Goal: Obtain resource: Download file/media

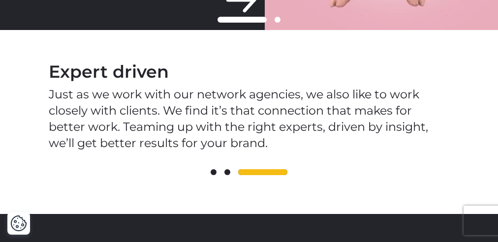
scroll to position [1042, 0]
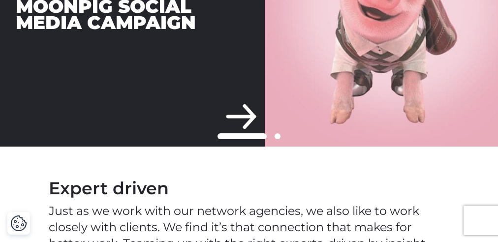
click at [243, 108] on div "Moonpig Social Media Campaign" at bounding box center [132, 14] width 265 height 265
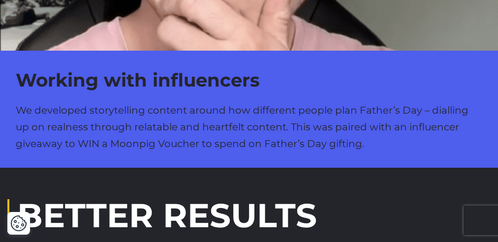
scroll to position [1125, 0]
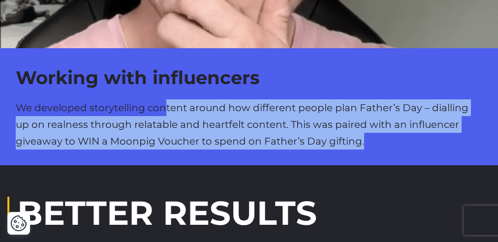
drag, startPoint x: 165, startPoint y: 90, endPoint x: 249, endPoint y: 136, distance: 95.4
click at [249, 136] on div "Working with influencers We developed storytelling content around how different…" at bounding box center [249, 106] width 498 height 117
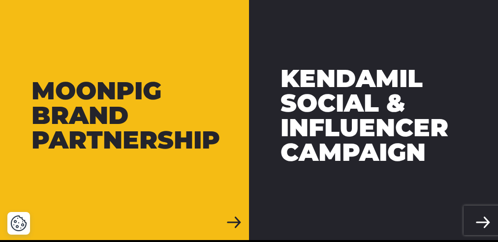
scroll to position [1855, 0]
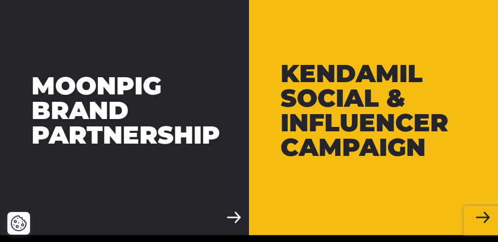
click at [329, 124] on div "Kendamil Social & Influencer Campaign" at bounding box center [373, 111] width 186 height 98
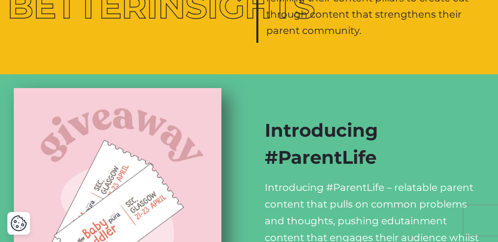
scroll to position [821, 0]
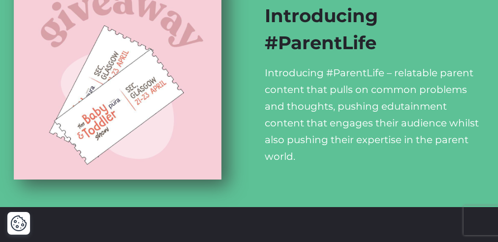
drag, startPoint x: 265, startPoint y: 86, endPoint x: 277, endPoint y: 87, distance: 11.9
click at [271, 87] on p "Introducing #ParentLife – relatable parent content that pulls on common problem…" at bounding box center [373, 114] width 217 height 100
click at [256, 159] on div "Introducing #ParentLife Introducing #ParentLife – relatable parent content that…" at bounding box center [373, 84] width 249 height 248
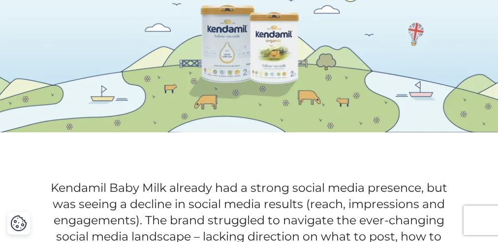
scroll to position [0, 0]
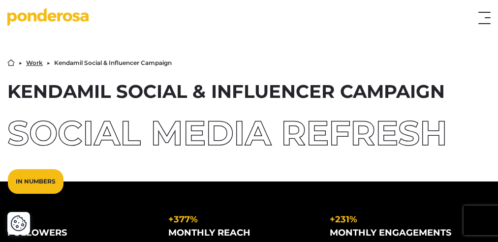
click at [481, 17] on button "Toggle menu" at bounding box center [484, 18] width 12 height 12
click at [485, 16] on button "Toggle menu" at bounding box center [484, 18] width 12 height 12
click at [25, 16] on icon "Go to homepage" at bounding box center [21, 17] width 9 height 9
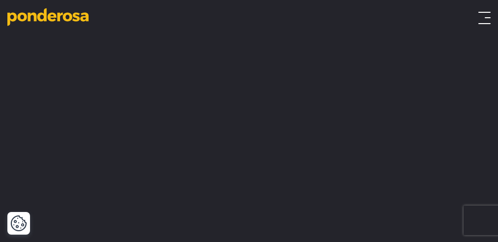
click at [484, 15] on button "Toggle menu" at bounding box center [484, 18] width 12 height 12
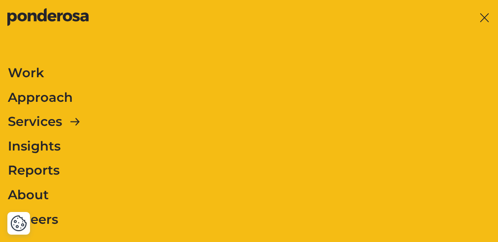
click at [54, 93] on link "Approach" at bounding box center [40, 98] width 65 height 21
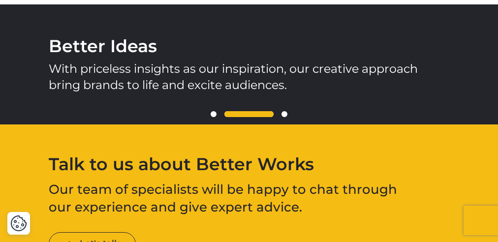
scroll to position [1071, 0]
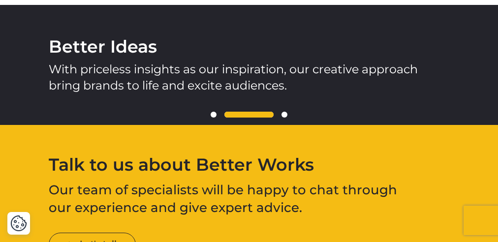
click at [214, 114] on span at bounding box center [214, 115] width 6 height 6
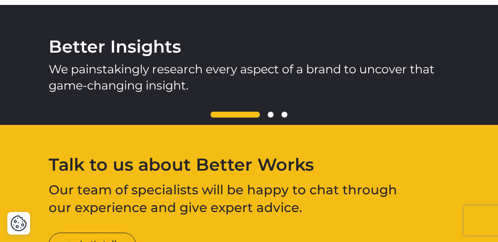
click at [231, 112] on span at bounding box center [235, 115] width 49 height 6
click at [255, 114] on span at bounding box center [235, 115] width 49 height 6
click at [270, 113] on span at bounding box center [271, 115] width 6 height 6
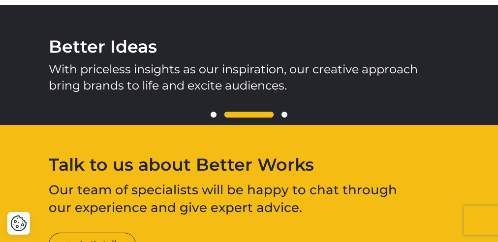
click at [285, 113] on span at bounding box center [284, 115] width 6 height 6
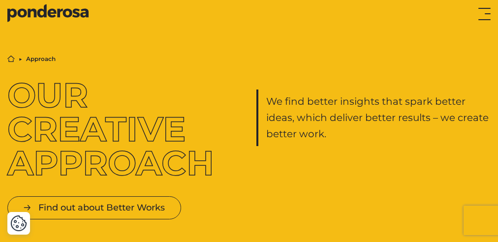
scroll to position [0, 0]
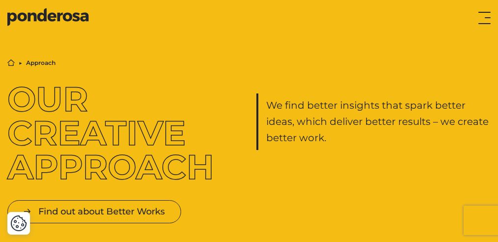
click at [486, 14] on button "Toggle menu" at bounding box center [484, 18] width 12 height 12
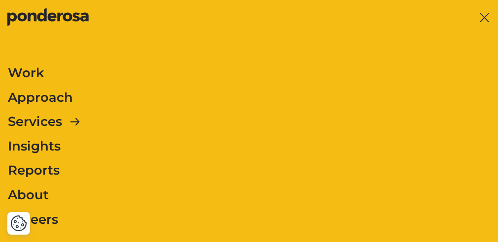
click at [483, 14] on button "Toggle menu" at bounding box center [484, 18] width 12 height 12
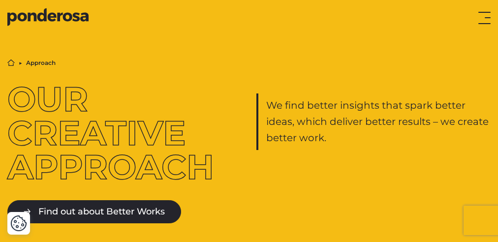
click at [89, 206] on link "Find out about Better Works" at bounding box center [94, 211] width 174 height 23
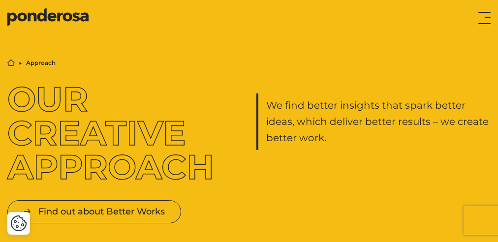
click at [480, 17] on button "Toggle menu" at bounding box center [484, 18] width 12 height 12
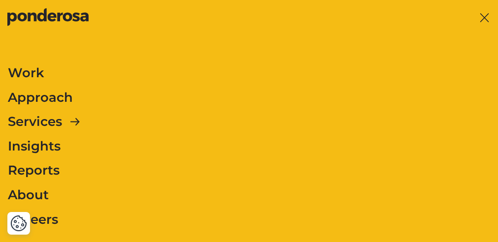
click at [38, 120] on link "Services" at bounding box center [35, 122] width 54 height 21
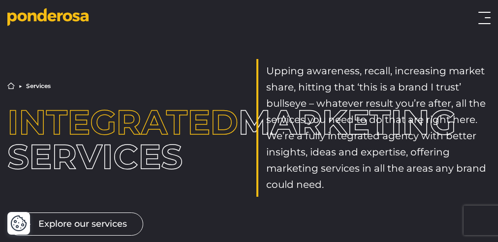
click at [480, 18] on button "Toggle menu" at bounding box center [484, 18] width 12 height 12
click at [487, 18] on button "Toggle menu" at bounding box center [484, 18] width 12 height 12
click at [485, 15] on button "Toggle menu" at bounding box center [484, 18] width 12 height 12
click at [482, 18] on button "Toggle menu" at bounding box center [484, 18] width 12 height 12
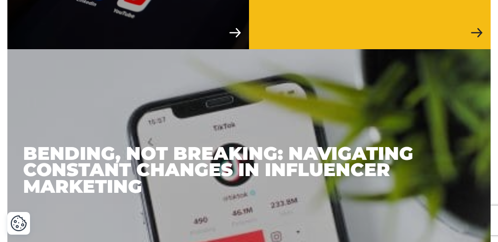
scroll to position [1457, 0]
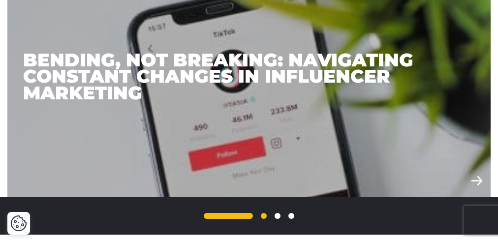
click at [264, 215] on link "2" at bounding box center [264, 216] width 6 height 6
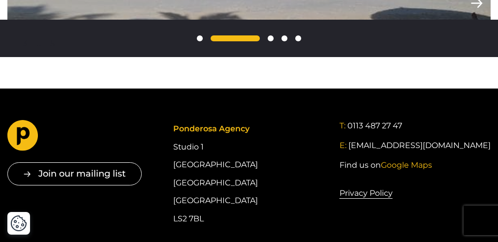
scroll to position [1355, 0]
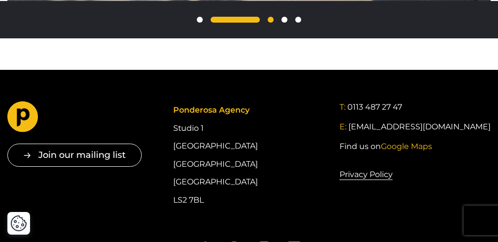
click at [272, 18] on link "3" at bounding box center [271, 20] width 6 height 6
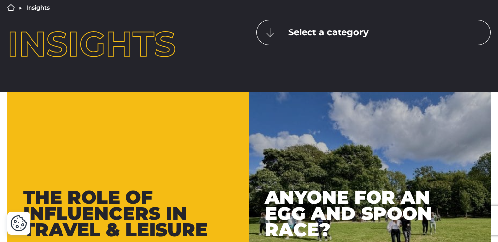
scroll to position [41, 0]
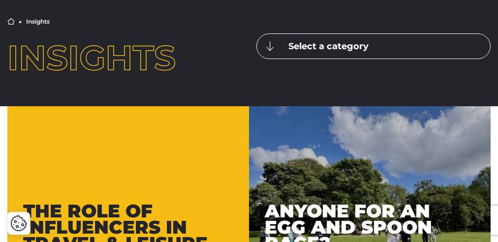
click at [294, 42] on button "Select a category" at bounding box center [373, 46] width 234 height 26
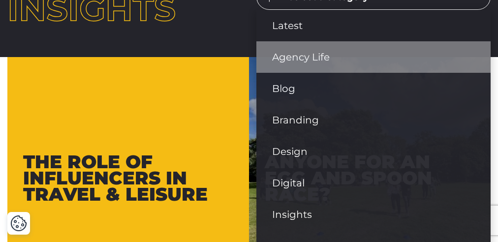
scroll to position [87, 0]
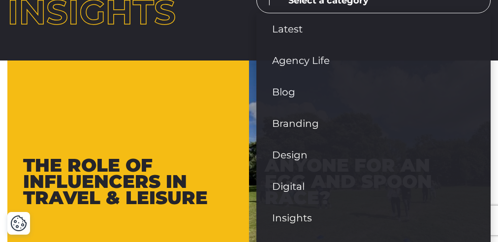
click at [294, 6] on button "Select a category" at bounding box center [373, 1] width 234 height 26
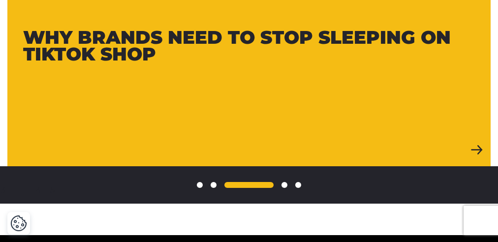
scroll to position [1194, 0]
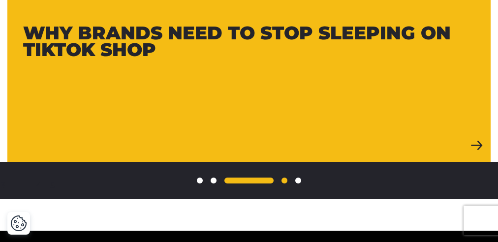
click at [286, 180] on link "4" at bounding box center [284, 181] width 6 height 6
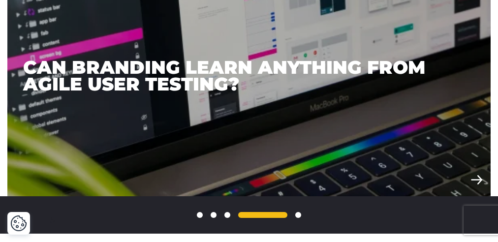
scroll to position [1162, 0]
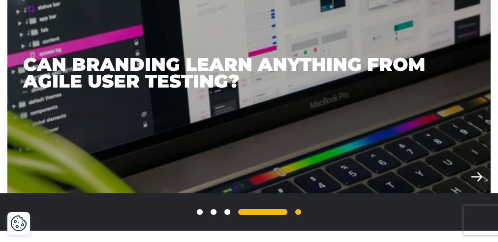
click at [299, 213] on link "5" at bounding box center [298, 212] width 6 height 6
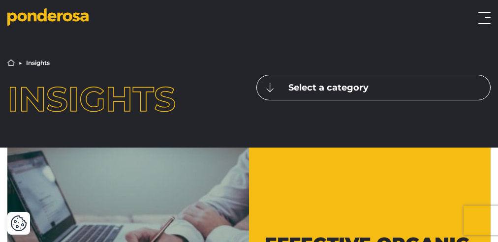
click at [485, 21] on button "Toggle menu" at bounding box center [484, 18] width 12 height 12
click at [301, 90] on button "Select a category" at bounding box center [373, 88] width 234 height 26
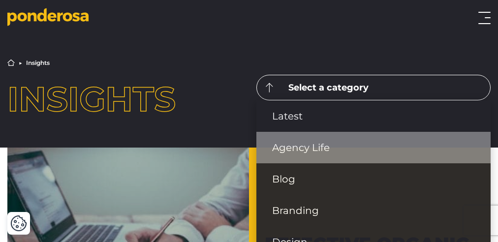
click at [304, 147] on link "Agency Life" at bounding box center [373, 147] width 234 height 31
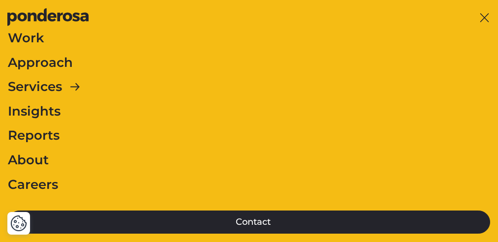
scroll to position [53, 0]
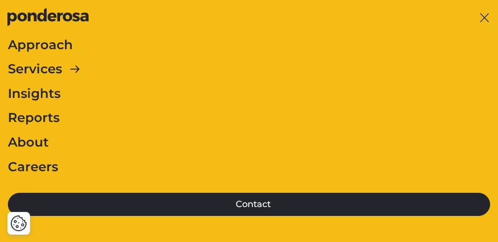
click at [47, 117] on link "Reports" at bounding box center [34, 118] width 52 height 21
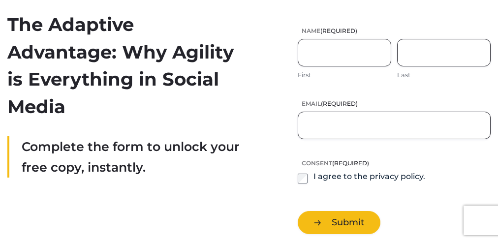
scroll to position [23, 0]
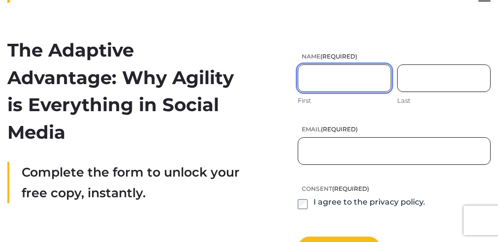
click at [321, 70] on input "First" at bounding box center [344, 78] width 93 height 28
type input "*****"
type input "********"
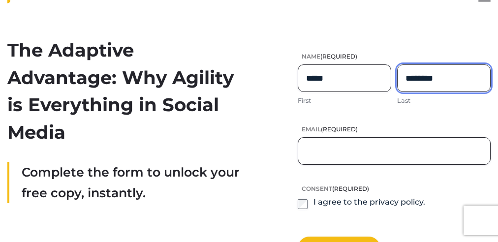
type input "**********"
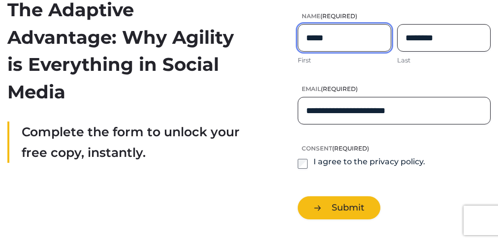
scroll to position [75, 0]
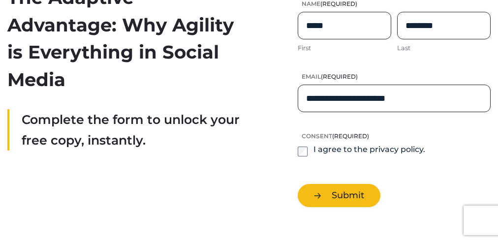
click at [309, 153] on div "I agree to the privacy policy." at bounding box center [361, 150] width 127 height 12
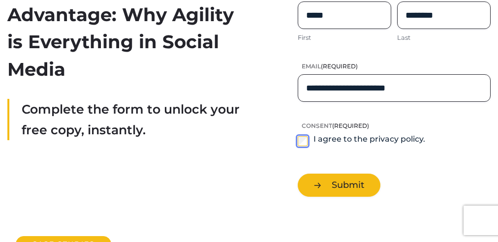
scroll to position [97, 0]
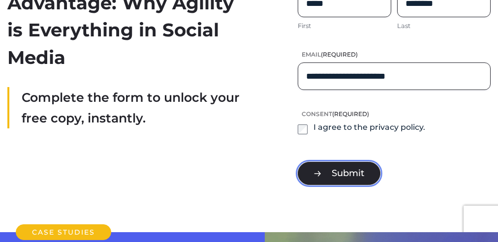
click at [329, 172] on button "Submit" at bounding box center [339, 173] width 83 height 23
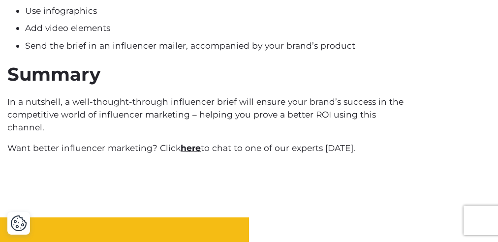
scroll to position [1399, 0]
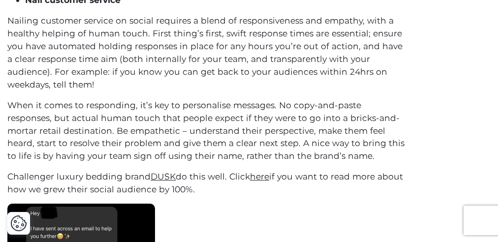
scroll to position [1283, 0]
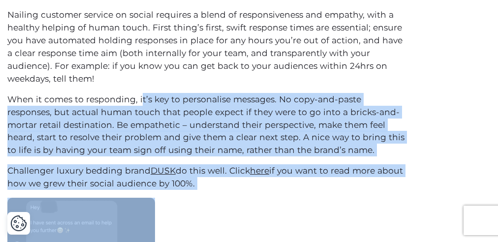
drag, startPoint x: 141, startPoint y: 99, endPoint x: 213, endPoint y: 203, distance: 125.9
click at [213, 203] on div "9 min read There’s no silver bullet to social media marketing. There, I said it…" at bounding box center [207, 220] width 400 height 2301
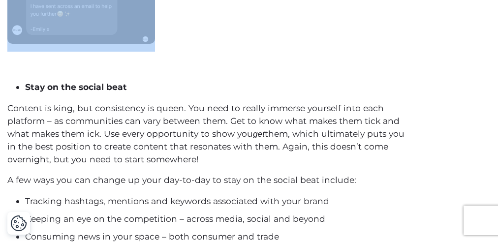
scroll to position [1371, 0]
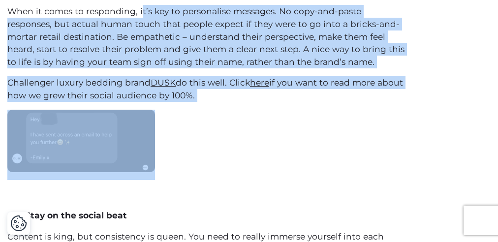
click at [114, 86] on p "Challenger luxury bedding brand DUSK do this well. Click here if you want to re…" at bounding box center [207, 89] width 400 height 26
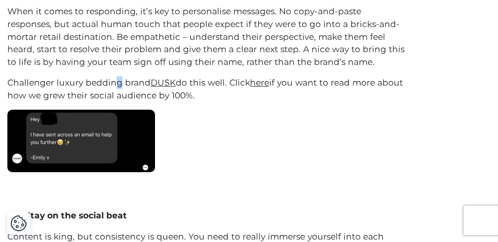
drag, startPoint x: 114, startPoint y: 80, endPoint x: 182, endPoint y: 102, distance: 71.6
click at [131, 84] on p "Challenger luxury bedding brand DUSK do this well. Click here if you want to re…" at bounding box center [207, 89] width 400 height 26
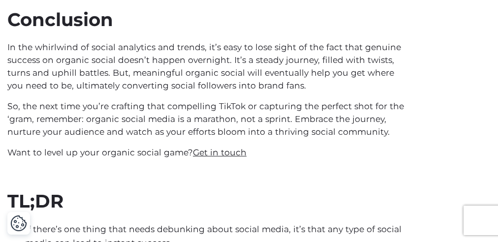
scroll to position [2267, 0]
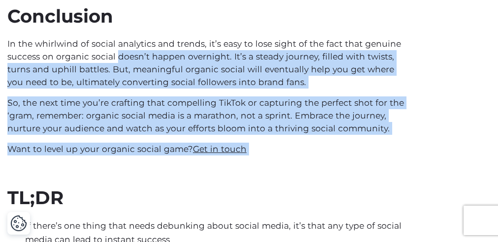
drag, startPoint x: 117, startPoint y: 51, endPoint x: 267, endPoint y: 160, distance: 185.6
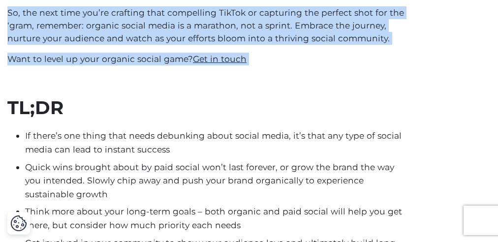
scroll to position [2501, 0]
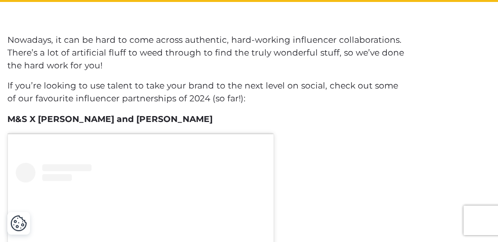
scroll to position [319, 0]
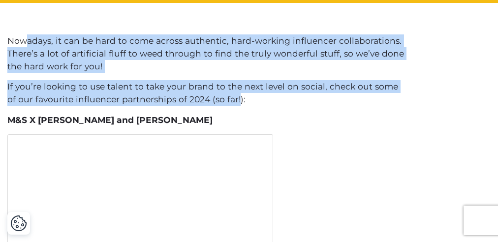
drag, startPoint x: 25, startPoint y: 40, endPoint x: 226, endPoint y: 104, distance: 211.2
click at [237, 93] on p "If you’re looking to use talent to take your brand to the next level on social,…" at bounding box center [207, 93] width 400 height 26
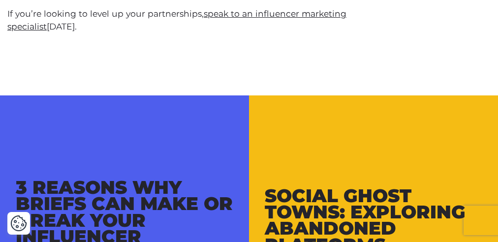
scroll to position [2702, 0]
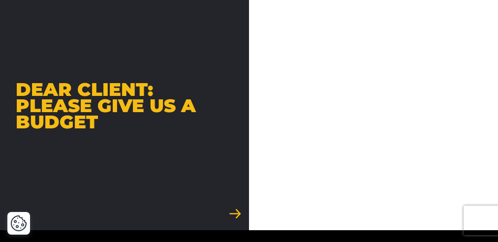
scroll to position [1880, 0]
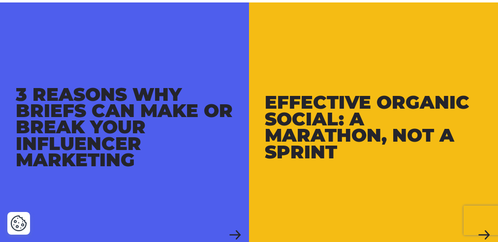
scroll to position [1123, 0]
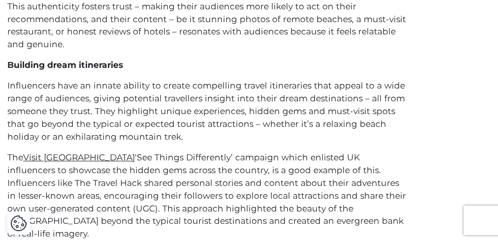
scroll to position [764, 0]
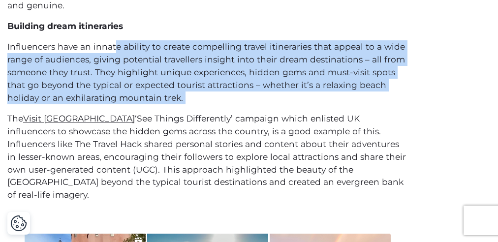
drag, startPoint x: 114, startPoint y: 45, endPoint x: 174, endPoint y: 105, distance: 84.9
click at [174, 105] on div "But, as the travel and leisure industry continues to evolve, it’s clear that in…" at bounding box center [207, 18] width 400 height 366
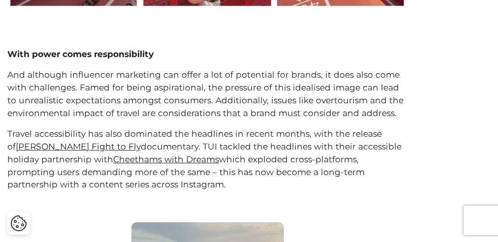
scroll to position [2226, 0]
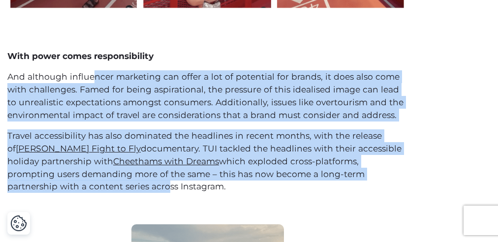
drag, startPoint x: 91, startPoint y: 55, endPoint x: 165, endPoint y: 165, distance: 132.9
click at [165, 165] on div "With power comes responsibility And although influencer marketing can offer a l…" at bounding box center [207, 121] width 400 height 143
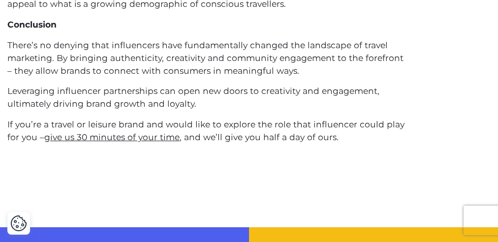
scroll to position [2725, 0]
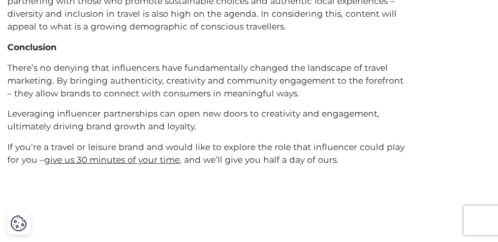
click at [122, 62] on p "There’s no denying that influencers have fundamentally changed the landscape of…" at bounding box center [207, 81] width 400 height 38
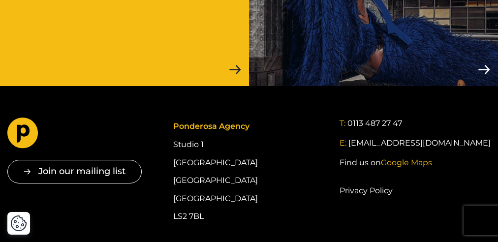
scroll to position [3180, 0]
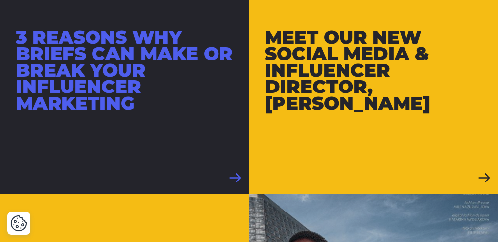
click at [174, 66] on div "3 reasons why briefs can make or break your influencer marketing" at bounding box center [124, 70] width 217 height 82
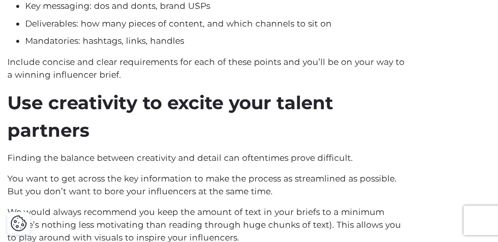
scroll to position [1204, 0]
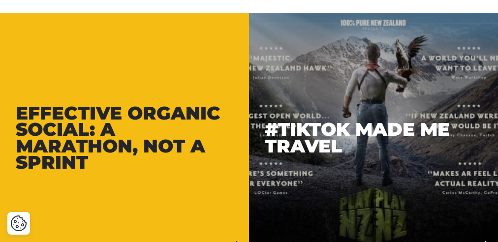
scroll to position [2467, 0]
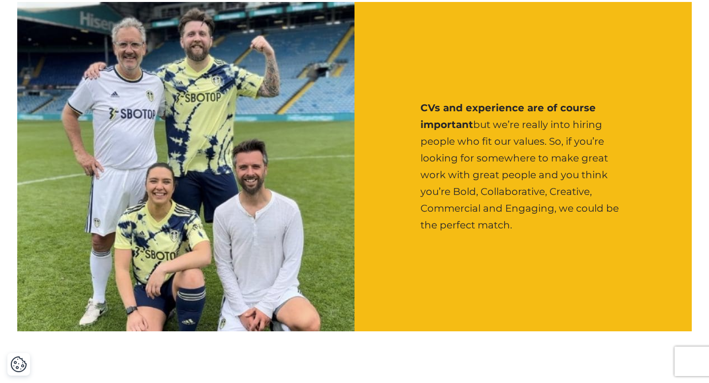
scroll to position [1126, 0]
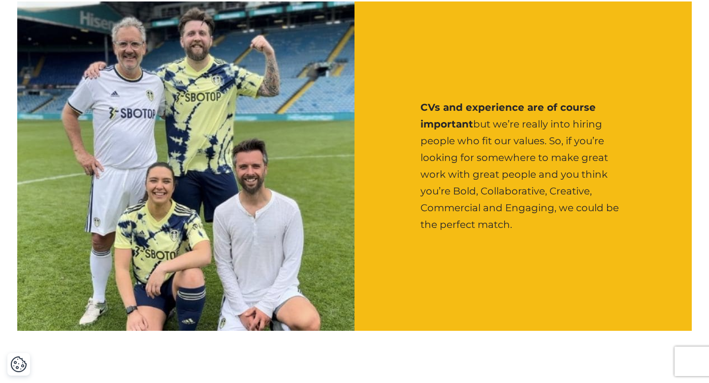
drag, startPoint x: 421, startPoint y: 81, endPoint x: 531, endPoint y: 215, distance: 173.3
click at [531, 215] on div "CVs and experience are of course important but we’re really into hiring people …" at bounding box center [522, 165] width 337 height 329
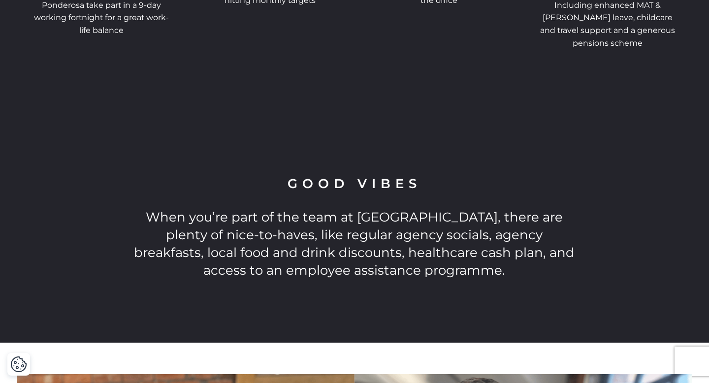
scroll to position [2022, 0]
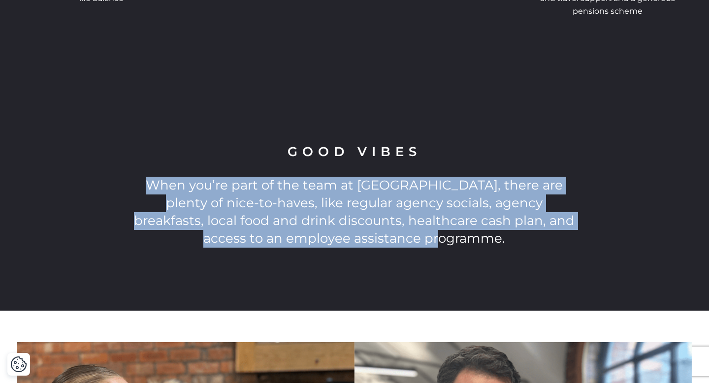
drag, startPoint x: 136, startPoint y: 150, endPoint x: 346, endPoint y: 234, distance: 226.5
click at [346, 234] on div "Good Vibes When you’re part of the team at [GEOGRAPHIC_DATA], there are plenty …" at bounding box center [354, 195] width 709 height 230
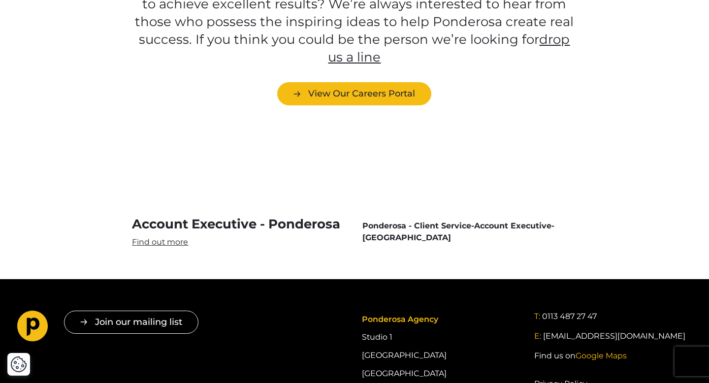
scroll to position [2810, 0]
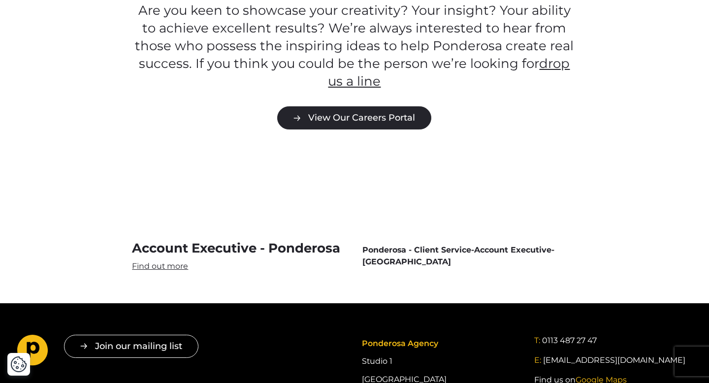
click at [379, 106] on link "View Our Careers Portal" at bounding box center [354, 117] width 154 height 23
